Goal: Transaction & Acquisition: Register for event/course

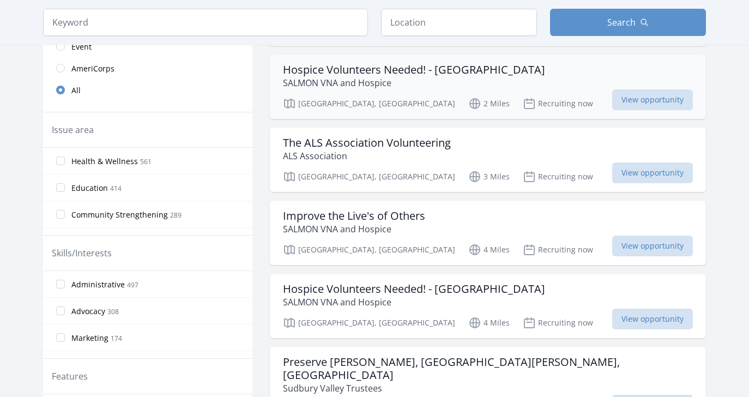
scroll to position [264, 0]
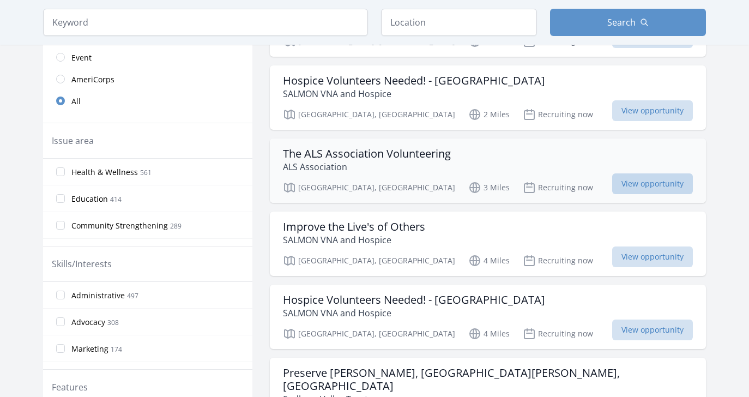
click at [640, 173] on span "View opportunity" at bounding box center [652, 183] width 81 height 21
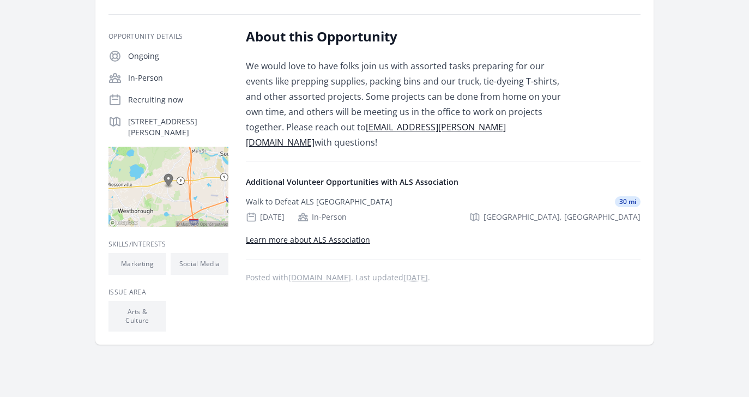
scroll to position [174, 0]
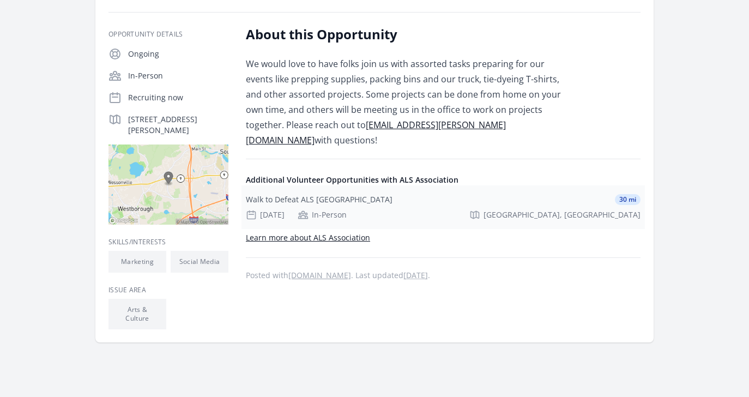
click at [273, 209] on div "Oct 26th" at bounding box center [265, 214] width 39 height 11
